Goal: Task Accomplishment & Management: Manage account settings

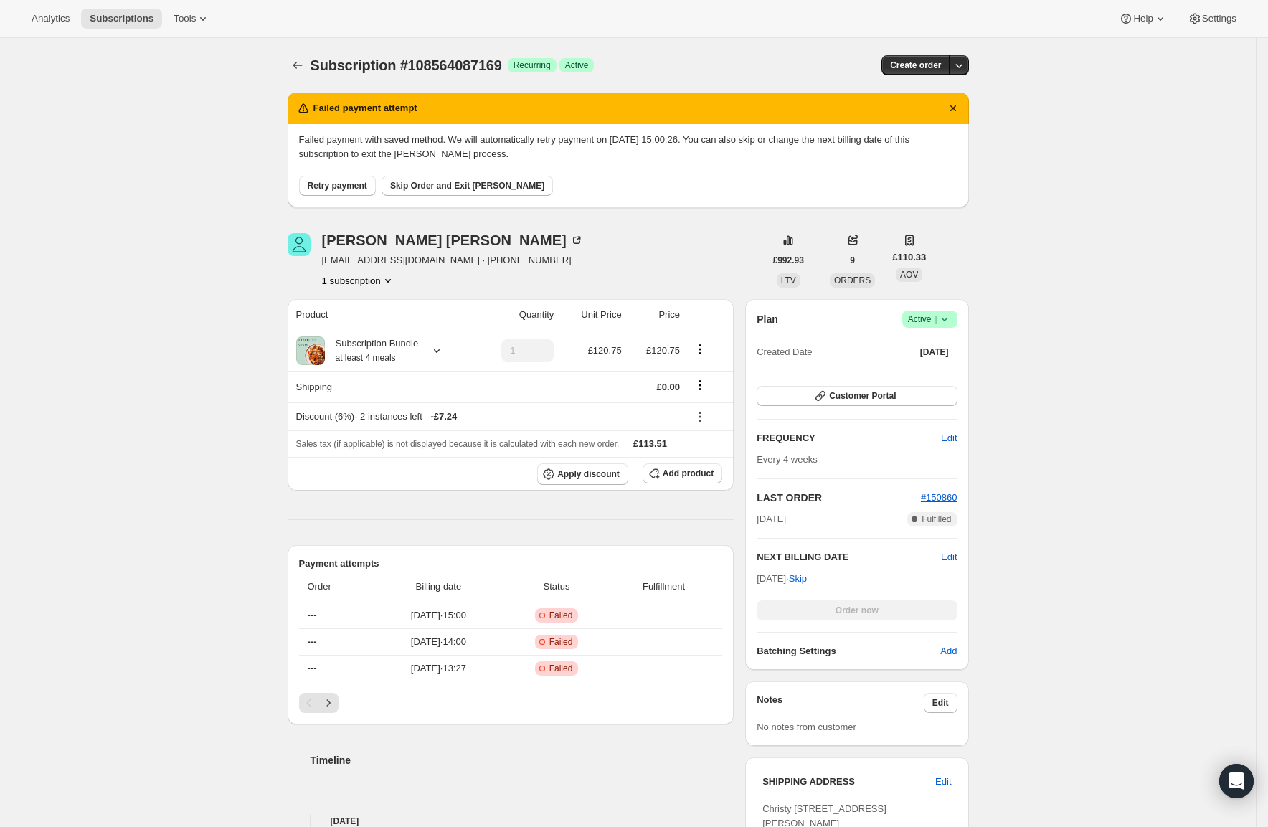
click at [367, 182] on span "Retry payment" at bounding box center [338, 185] width 60 height 11
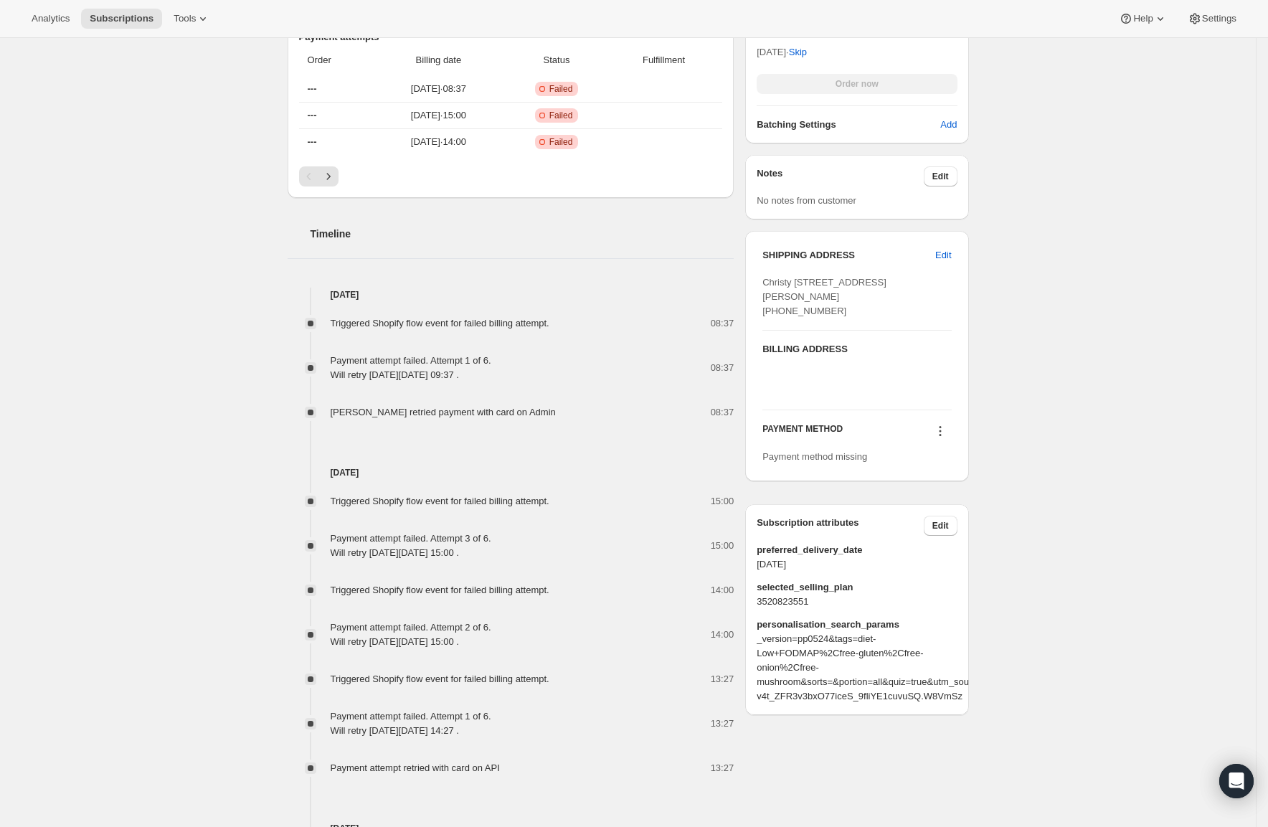
scroll to position [486, 0]
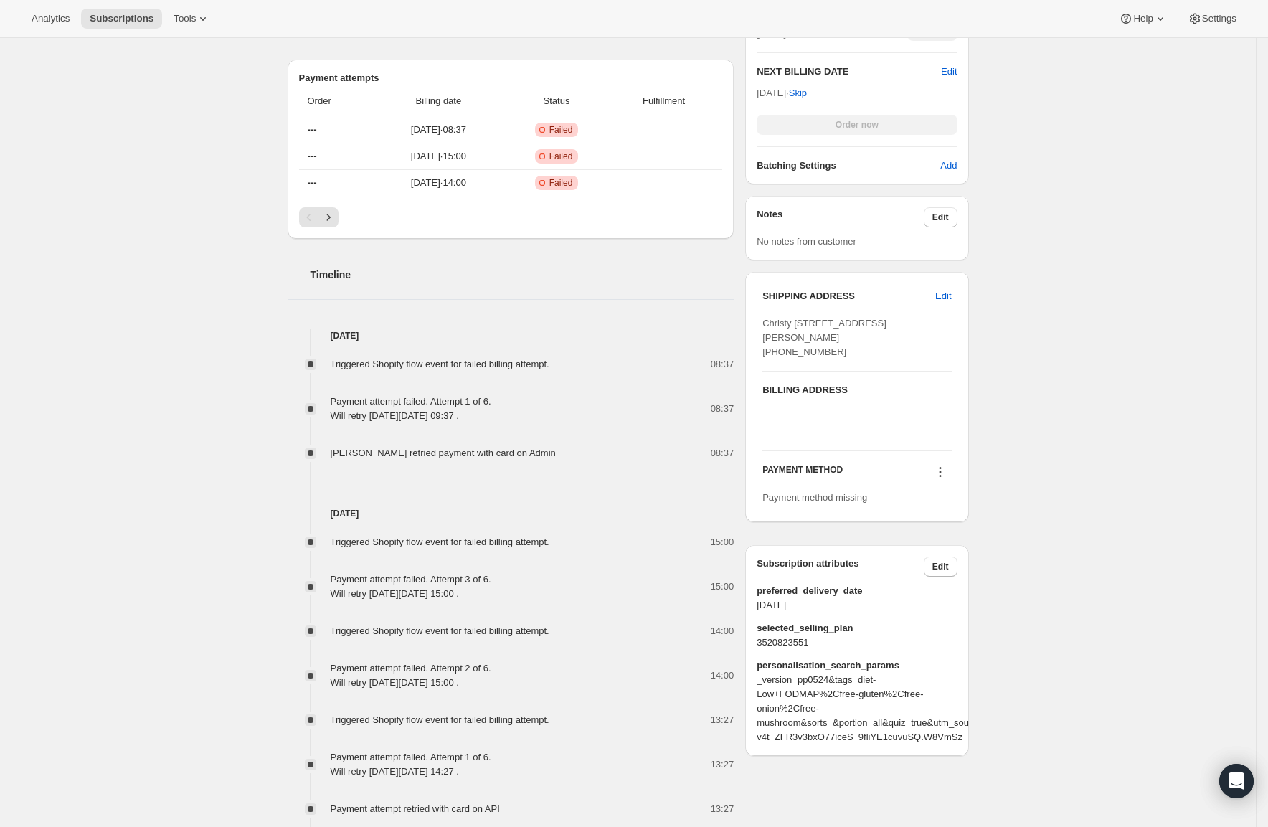
click at [947, 479] on icon at bounding box center [940, 472] width 14 height 14
click at [952, 526] on span "Select payment method" at bounding box center [943, 526] width 98 height 11
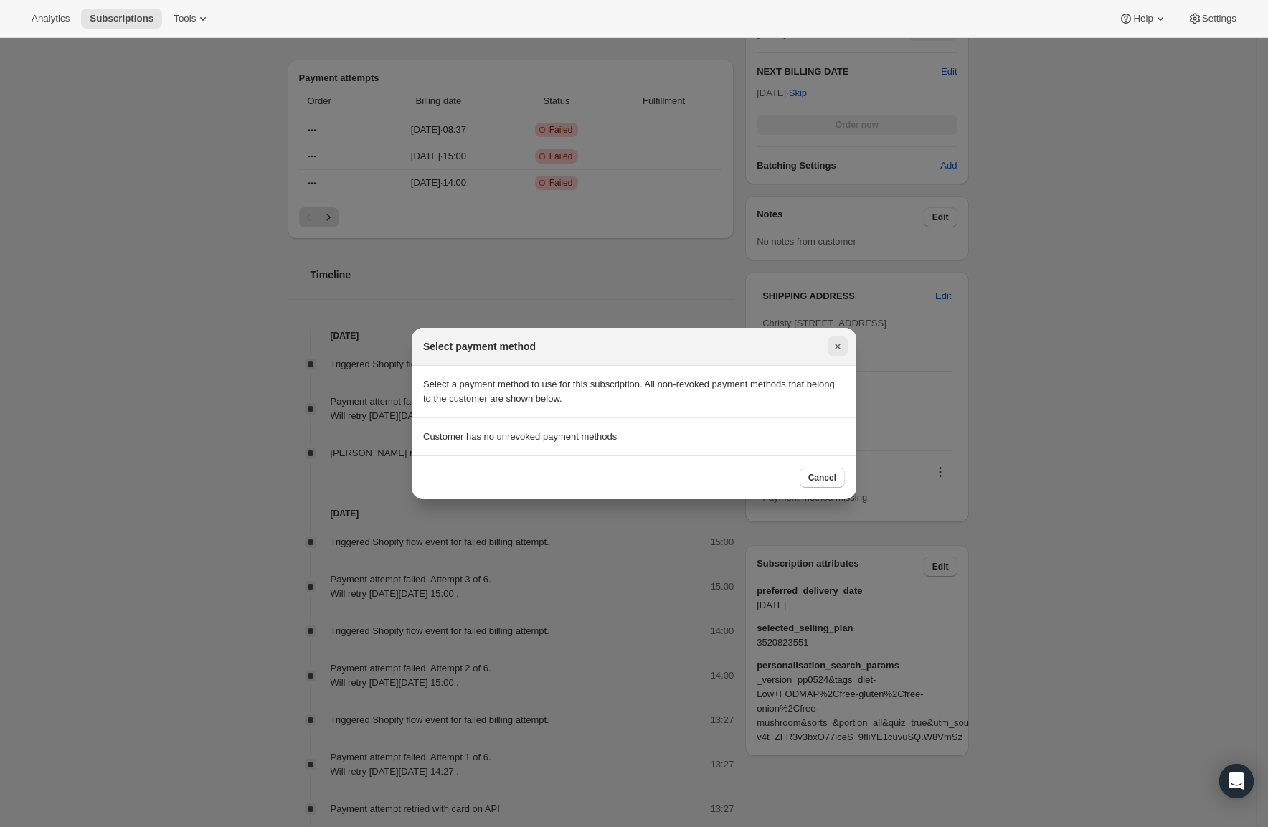
click at [833, 346] on icon "Close" at bounding box center [838, 346] width 14 height 14
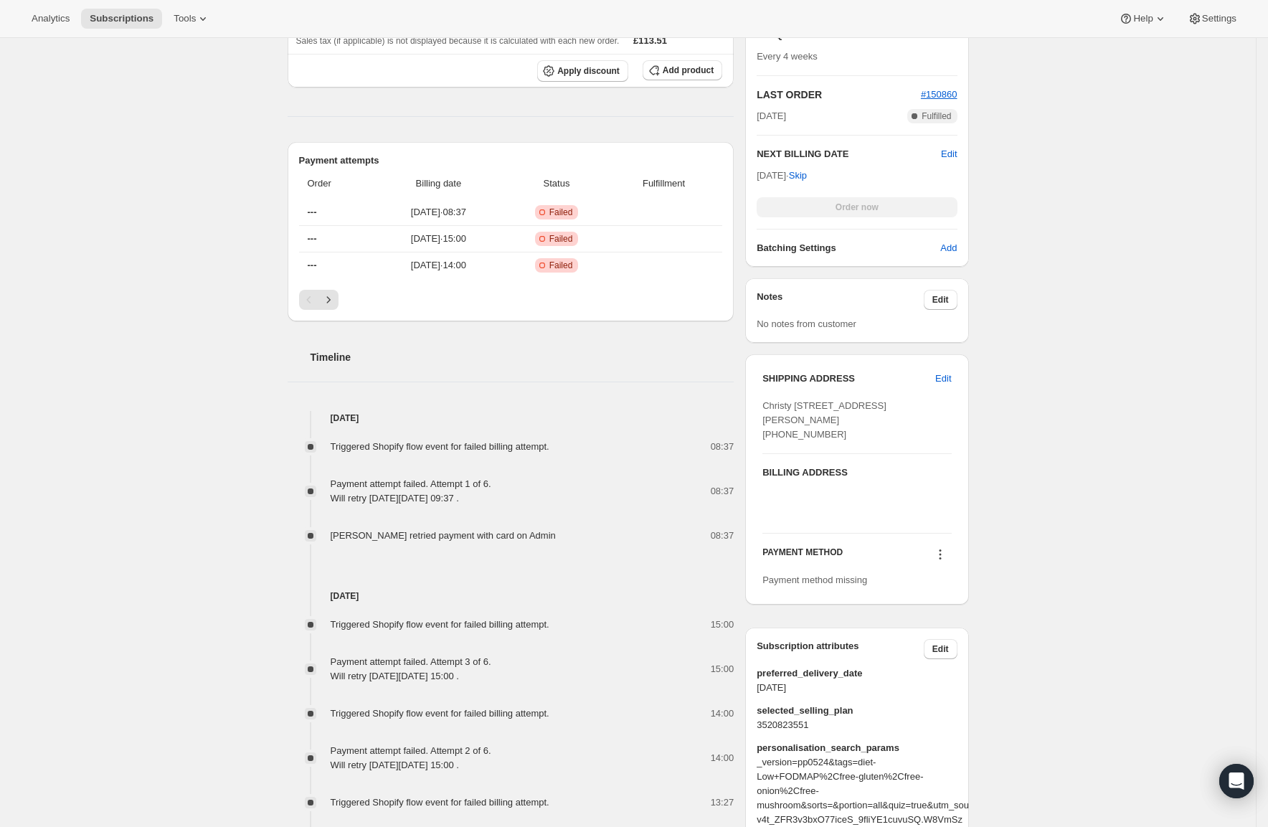
scroll to position [325, 0]
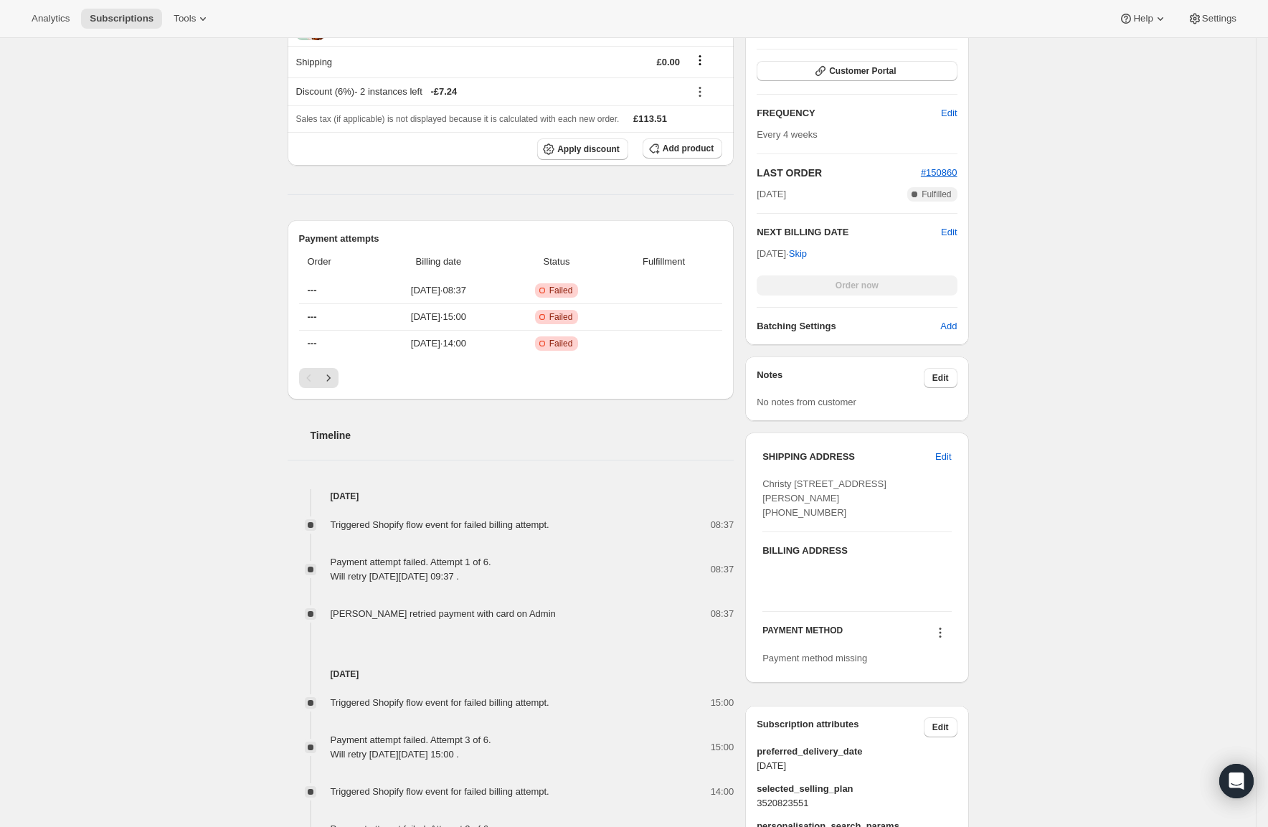
click at [950, 644] on div at bounding box center [940, 634] width 23 height 19
click at [947, 640] on icon at bounding box center [940, 632] width 14 height 14
click at [1003, 616] on div "Subscription #108564087169. This page is ready Subscription #108564087169 Succe…" at bounding box center [628, 789] width 1256 height 2152
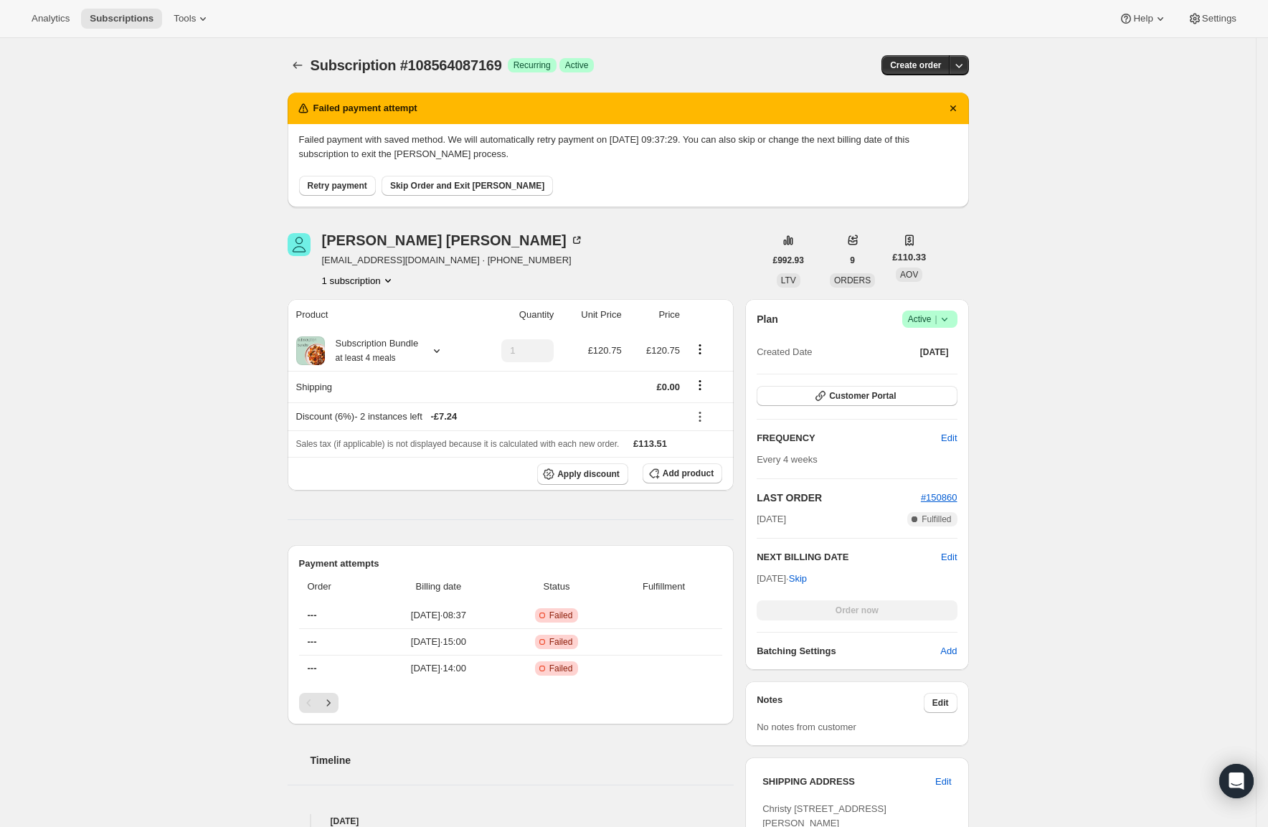
drag, startPoint x: 1100, startPoint y: 369, endPoint x: 938, endPoint y: 678, distance: 348.4
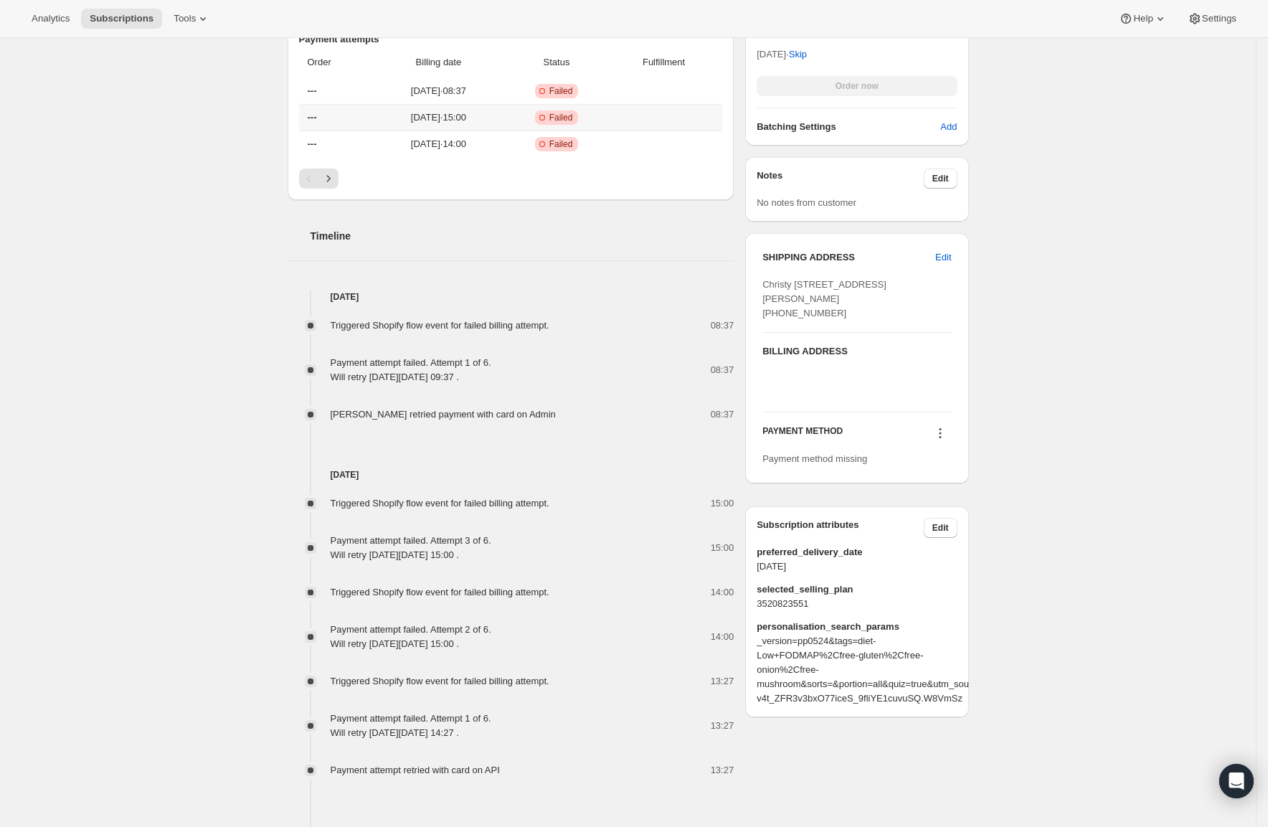
scroll to position [341, 0]
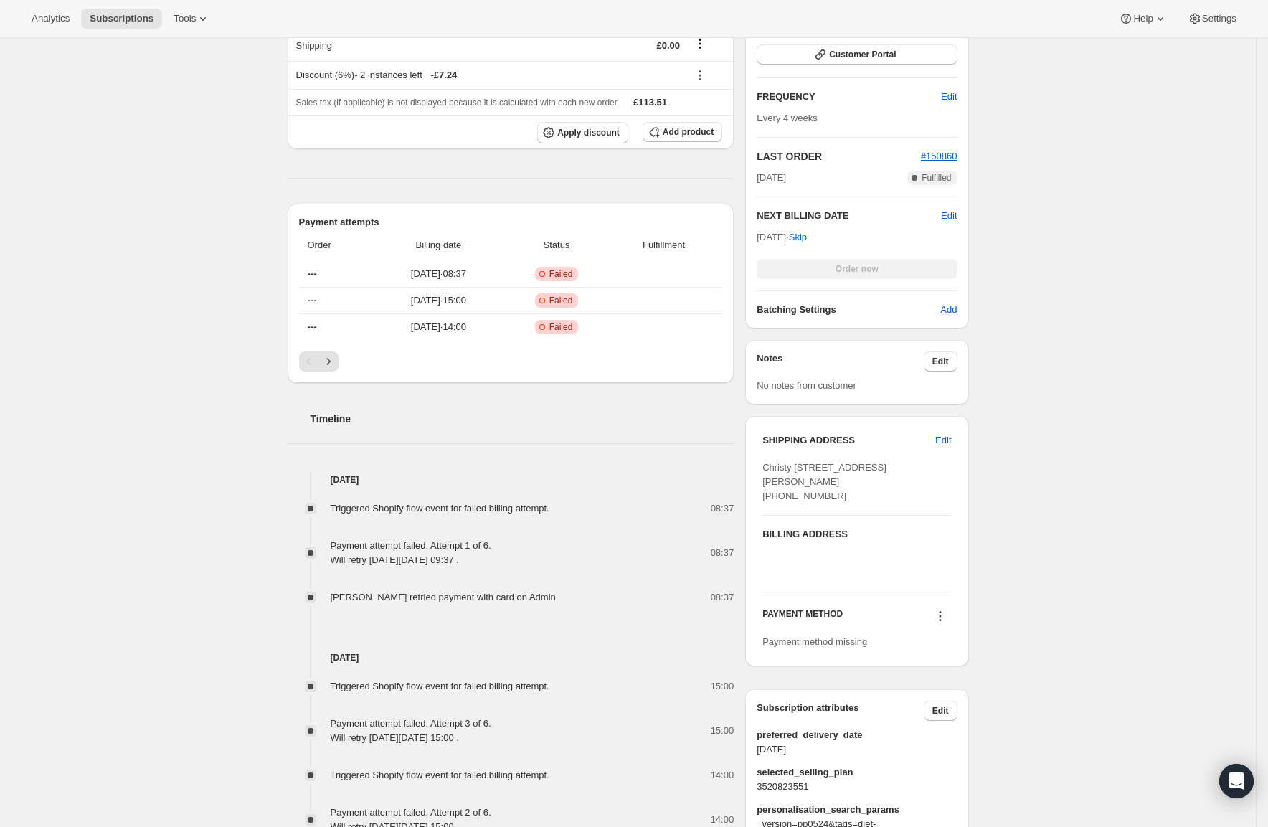
click at [945, 623] on icon at bounding box center [940, 616] width 14 height 14
click at [1091, 594] on div "Subscription #108564087169. This page is ready Subscription #108564087169 Succe…" at bounding box center [628, 773] width 1256 height 2152
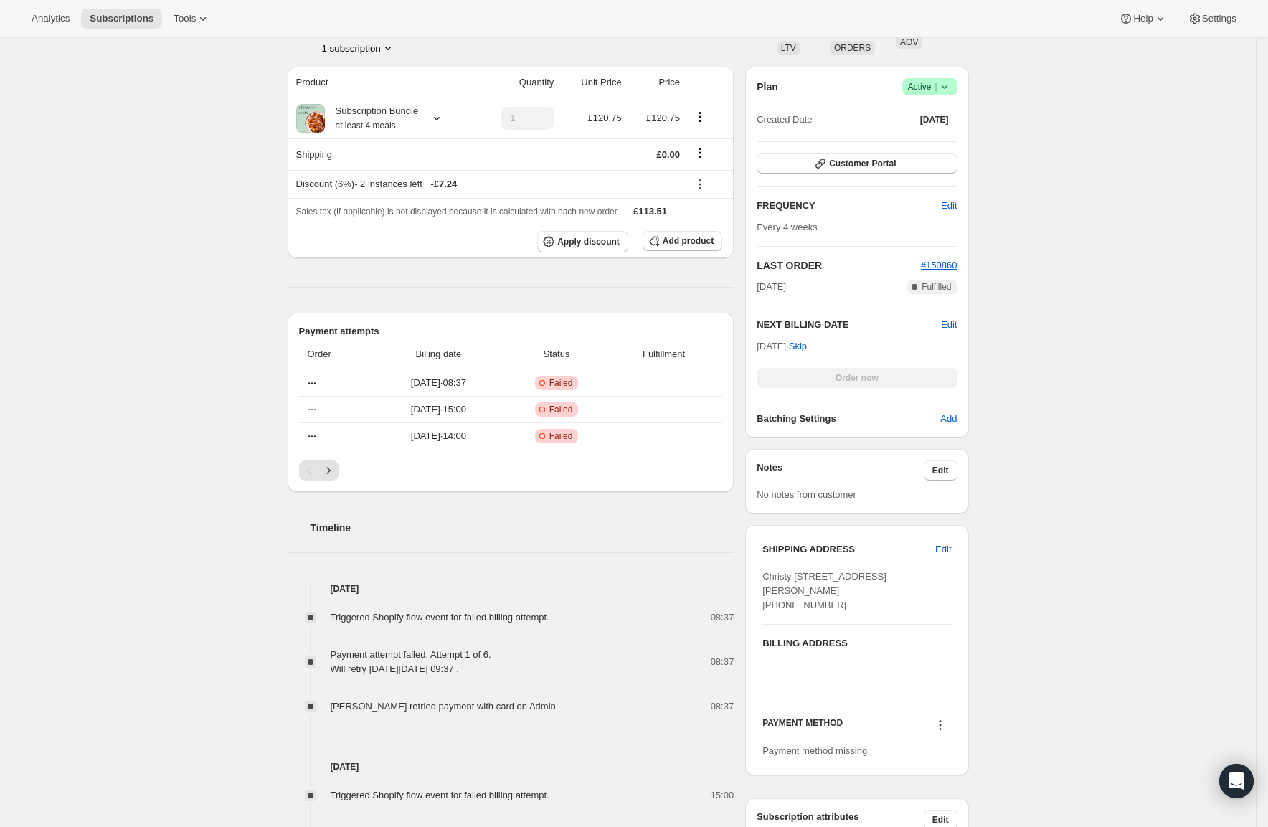
scroll to position [0, 0]
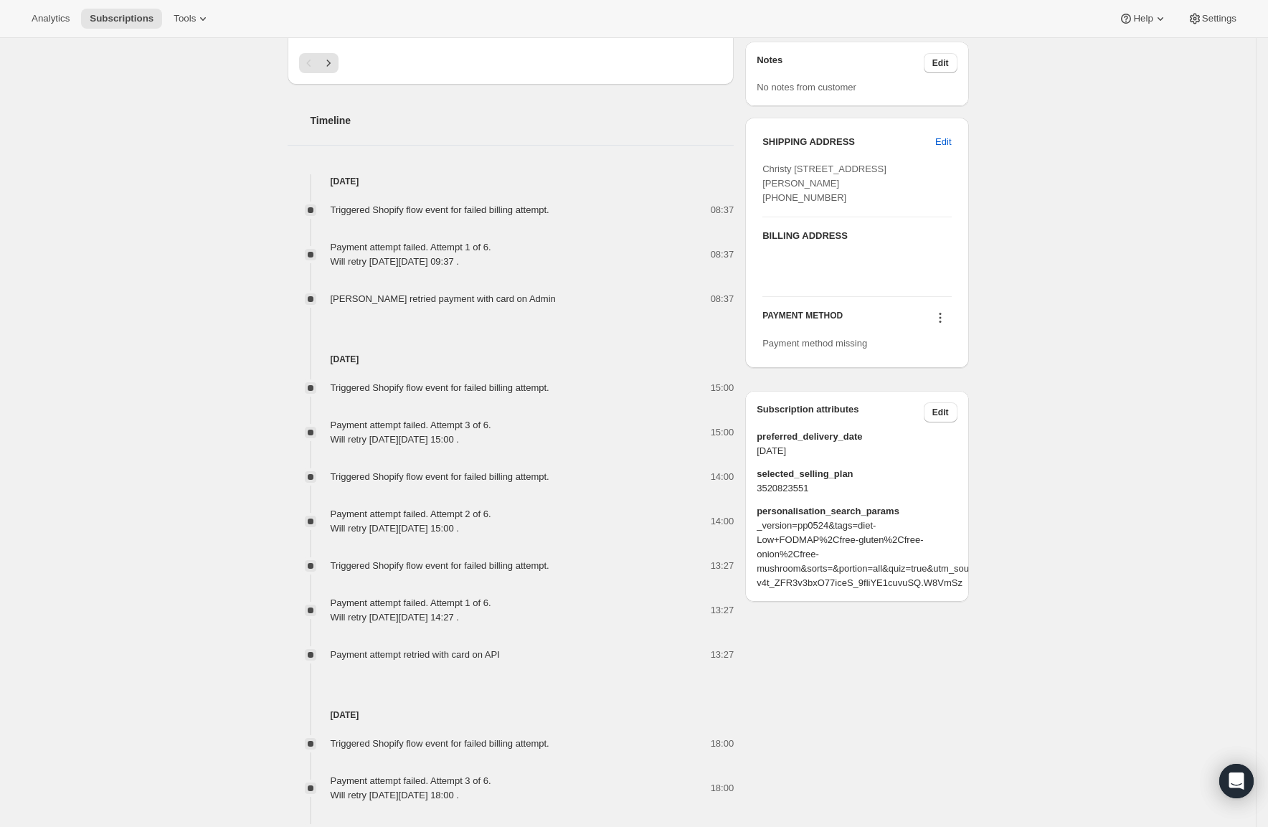
scroll to position [527, 0]
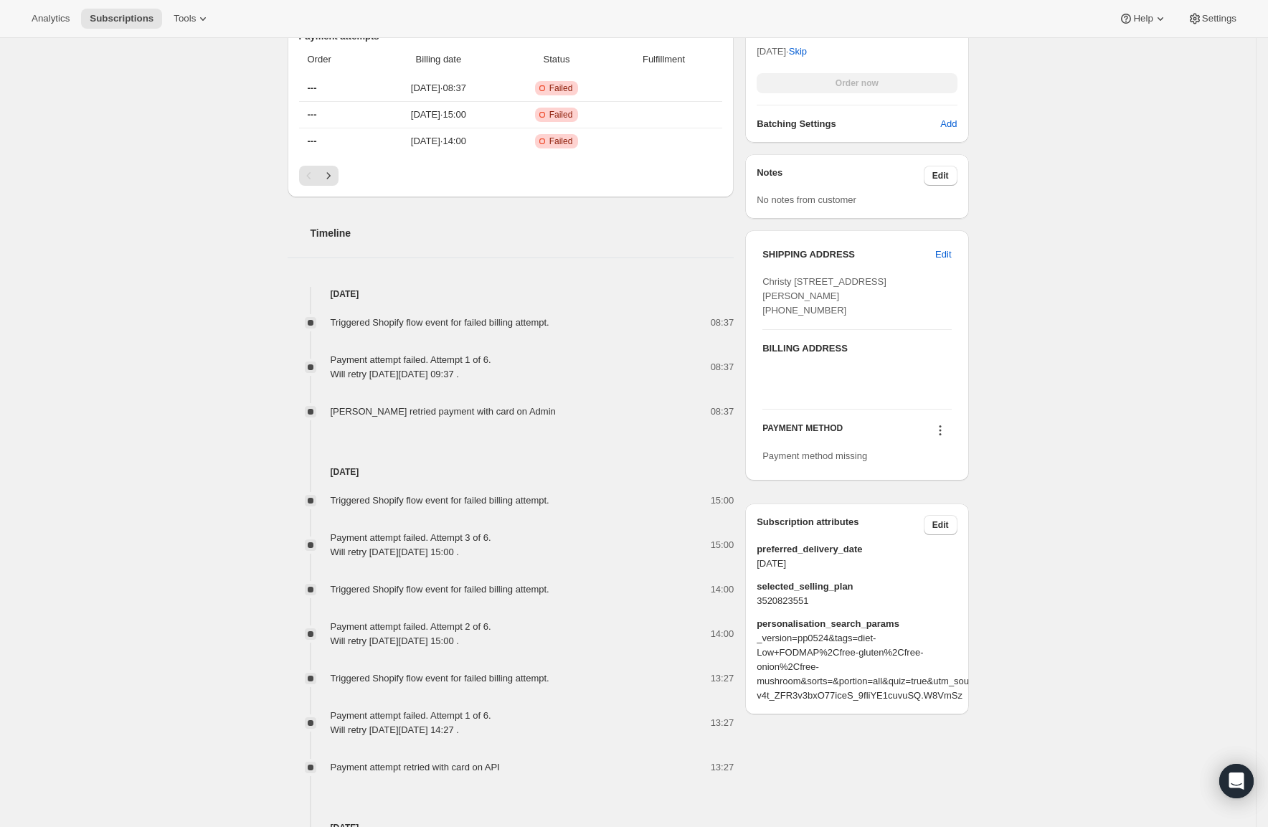
click at [948, 438] on icon at bounding box center [940, 430] width 14 height 14
click at [948, 502] on span "Add credit card" at bounding box center [943, 509] width 98 height 14
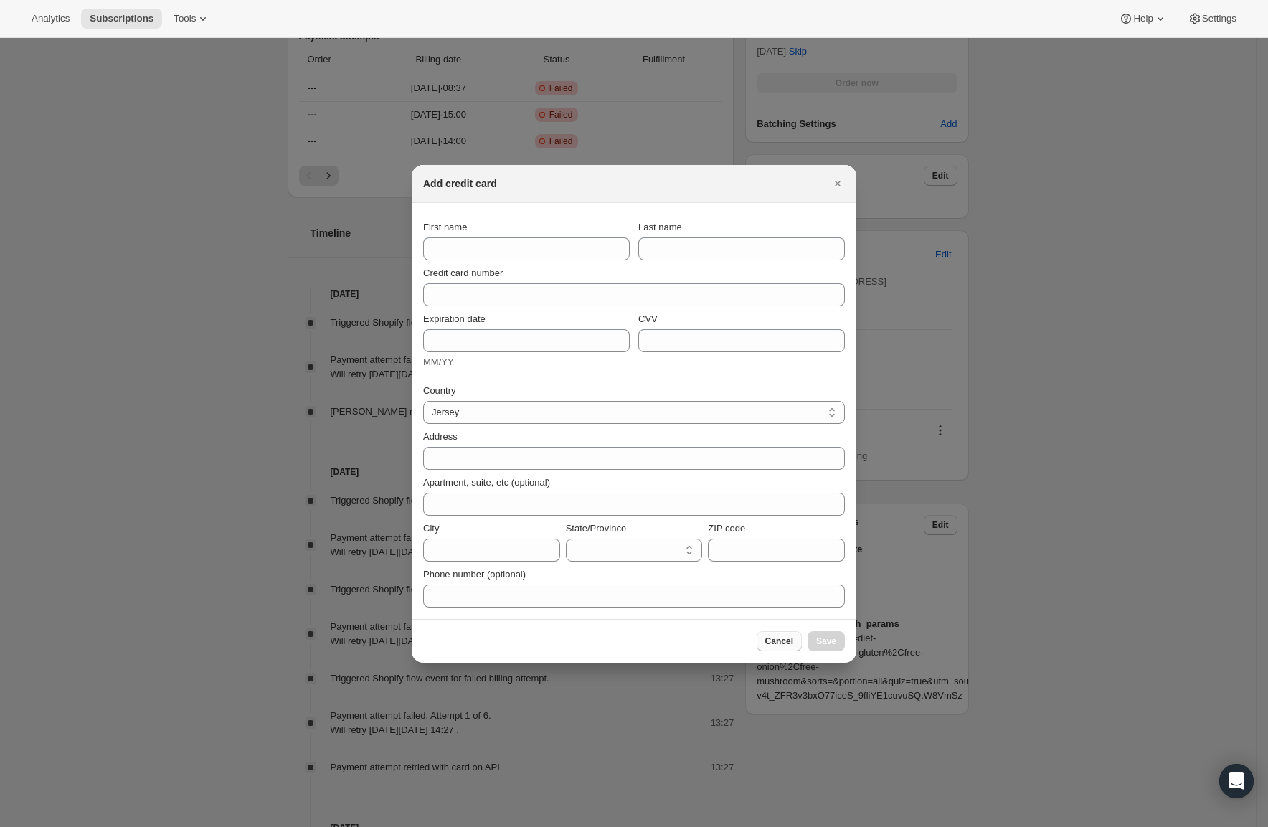
click at [768, 636] on span "Cancel" at bounding box center [779, 641] width 28 height 11
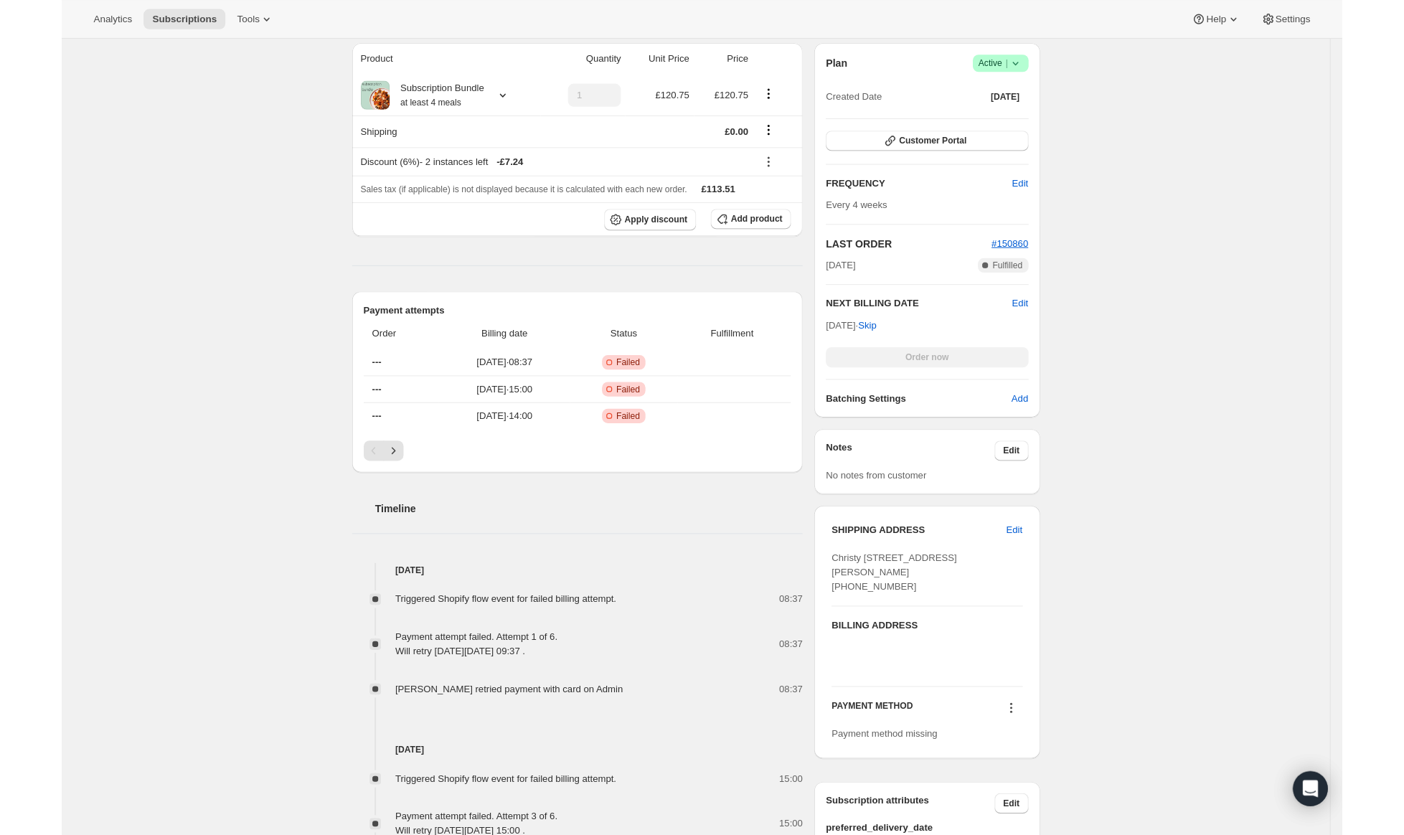
scroll to position [144, 0]
